Goal: Check status: Check status

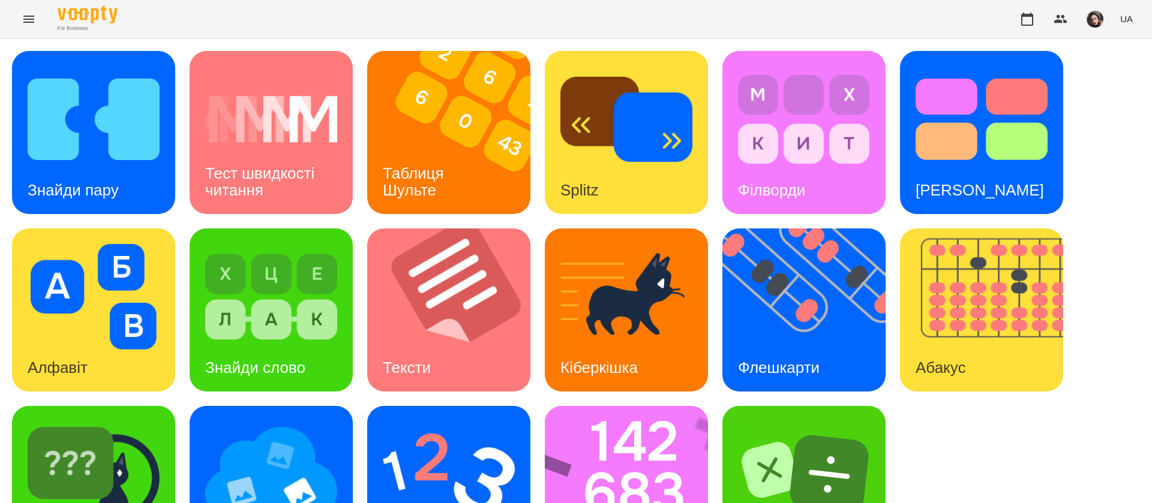
scroll to position [1, 0]
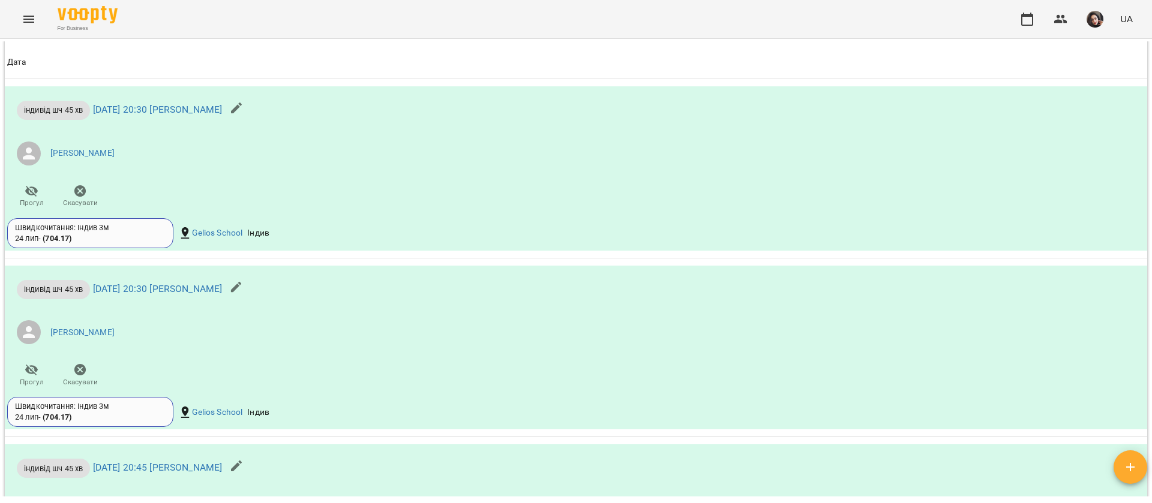
scroll to position [1066, 0]
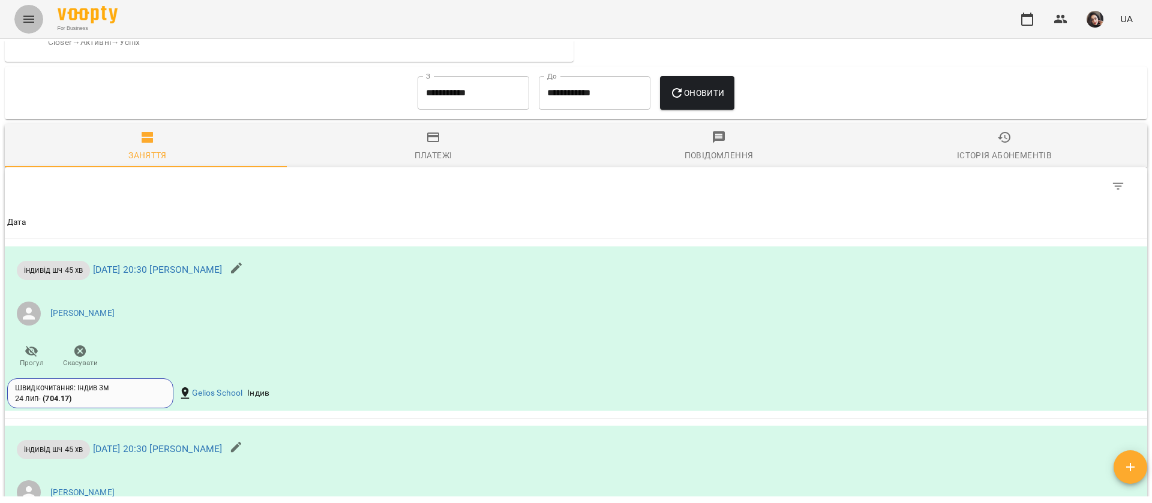
click at [25, 12] on icon "Menu" at bounding box center [29, 19] width 14 height 14
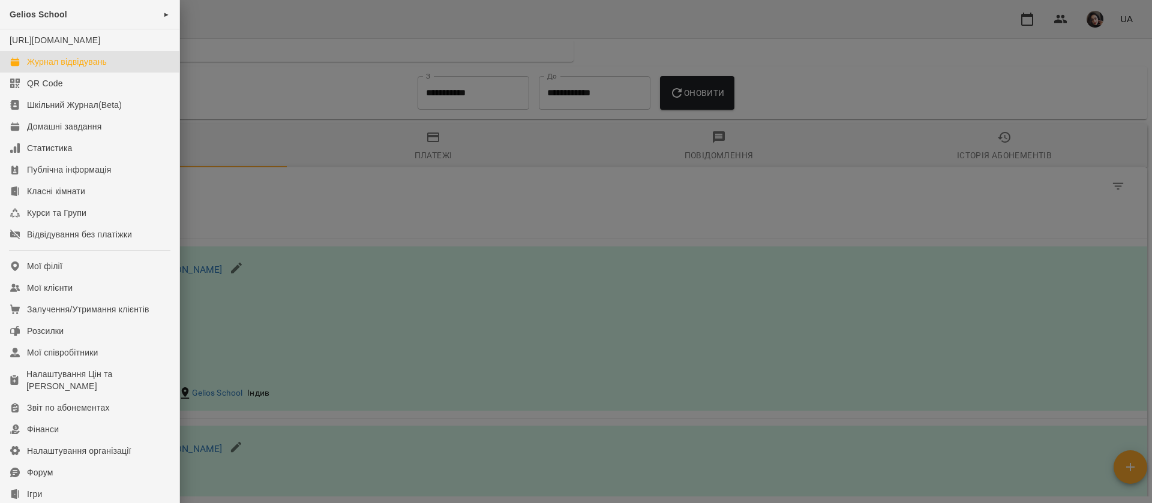
click at [53, 73] on link "Журнал відвідувань" at bounding box center [89, 62] width 179 height 22
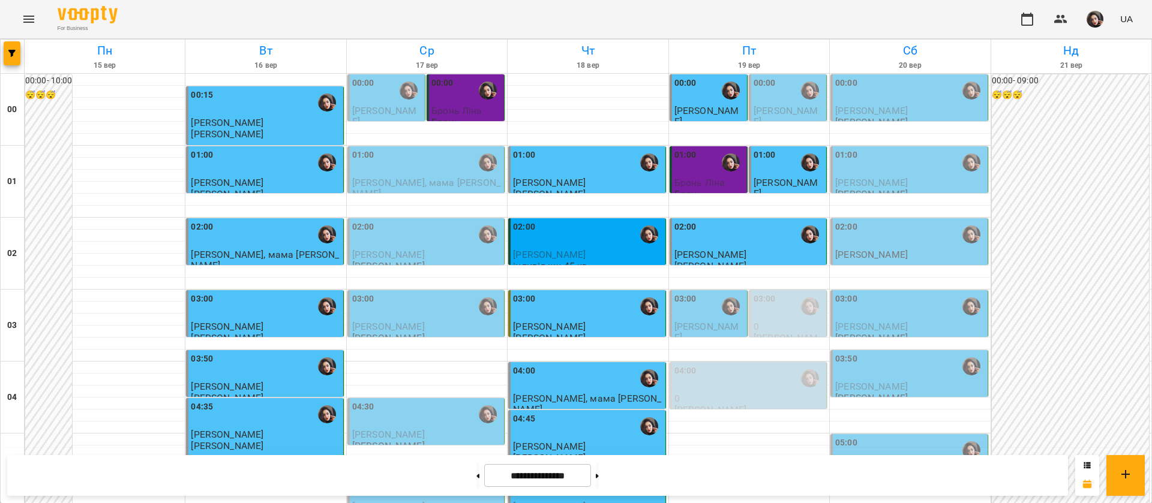
scroll to position [1173, 0]
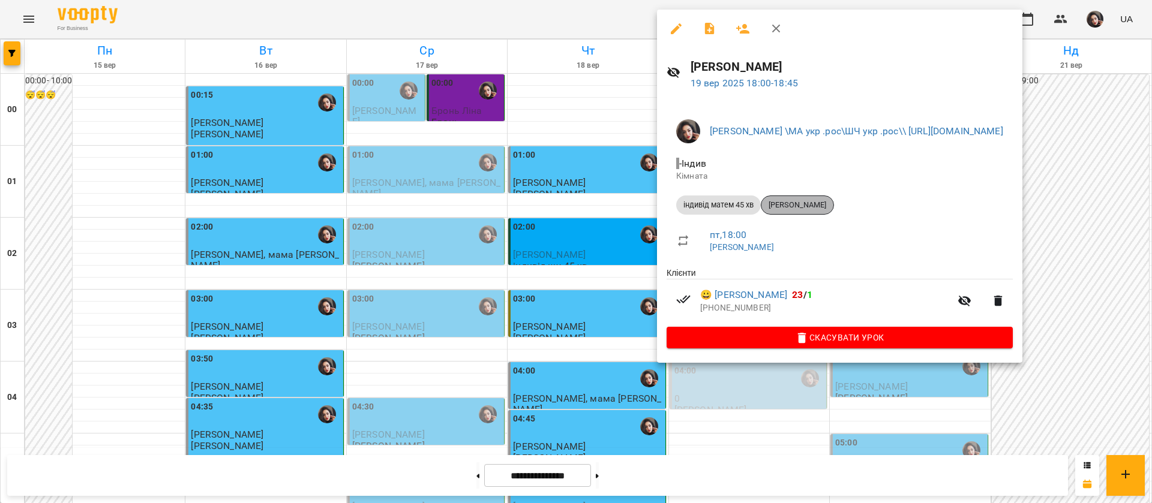
click at [800, 202] on span "[PERSON_NAME]" at bounding box center [797, 205] width 72 height 11
